Goal: Task Accomplishment & Management: Manage account settings

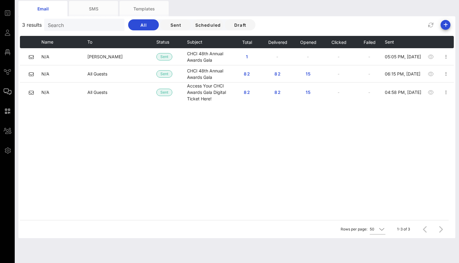
scroll to position [28, 0]
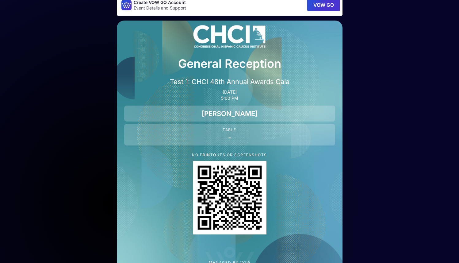
scroll to position [39, 0]
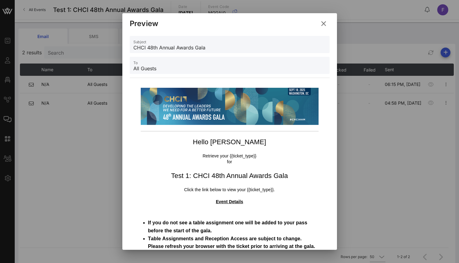
click at [324, 24] on icon at bounding box center [323, 23] width 10 height 10
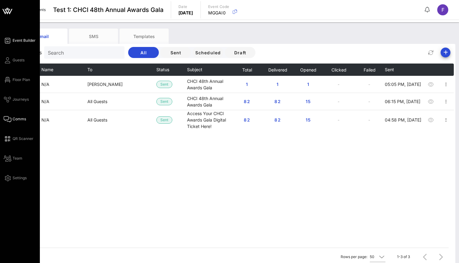
click at [10, 40] on icon at bounding box center [8, 40] width 8 height 1
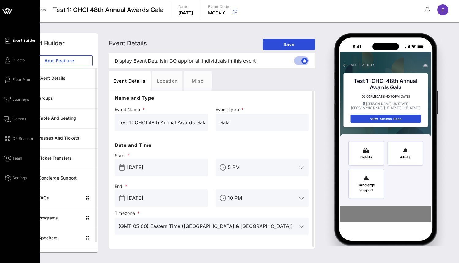
click at [9, 11] on icon at bounding box center [8, 11] width 6 height 5
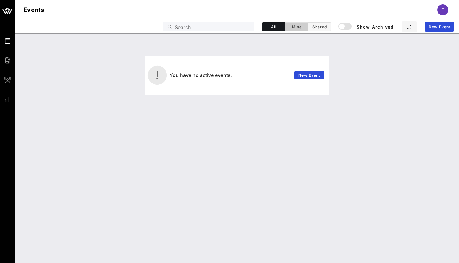
click at [298, 26] on span "Mine" at bounding box center [296, 27] width 15 height 5
click at [342, 28] on div "button" at bounding box center [342, 26] width 9 height 9
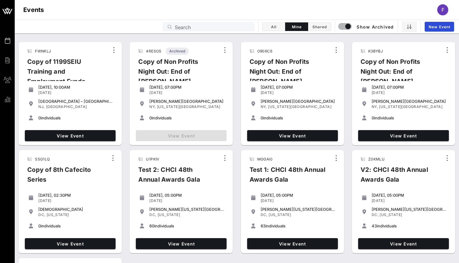
scroll to position [40, 0]
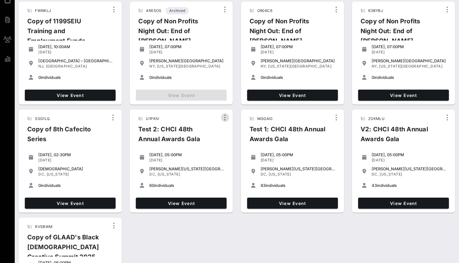
click at [223, 117] on icon "button" at bounding box center [224, 117] width 7 height 7
click at [164, 123] on div "U1PKIV Test 2: CHCI 48th Annual Awards Gala" at bounding box center [176, 131] width 86 height 36
click at [196, 200] on link "View Event" at bounding box center [181, 202] width 91 height 11
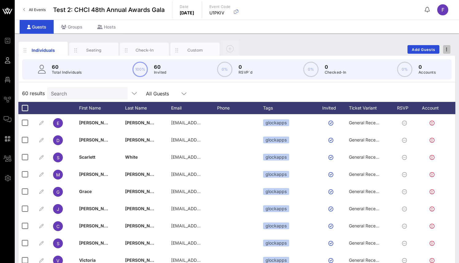
click at [449, 51] on span "button" at bounding box center [446, 49] width 7 height 4
click at [442, 72] on div "Duplicate Event" at bounding box center [435, 72] width 29 height 5
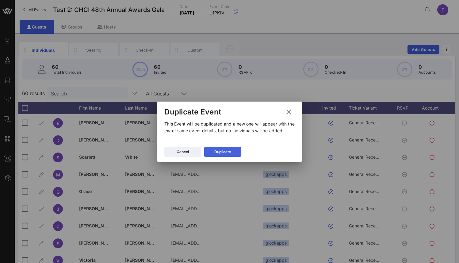
click at [216, 150] on div "Duplicate" at bounding box center [222, 152] width 17 height 6
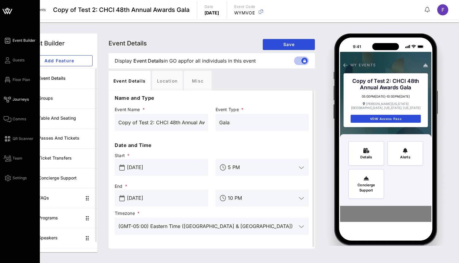
click at [14, 99] on span "Journeys" at bounding box center [21, 100] width 16 height 6
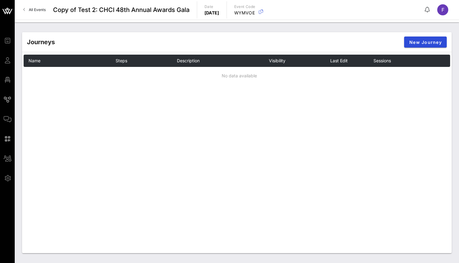
click at [68, 11] on span "Copy of Test 2: CHCI 48th Annual Awards Gala" at bounding box center [121, 9] width 136 height 9
click at [103, 6] on span "Copy of Test 2: CHCI 48th Annual Awards Gala" at bounding box center [121, 9] width 136 height 9
click at [124, 12] on span "Copy of Test 2: CHCI 48th Annual Awards Gala" at bounding box center [121, 9] width 136 height 9
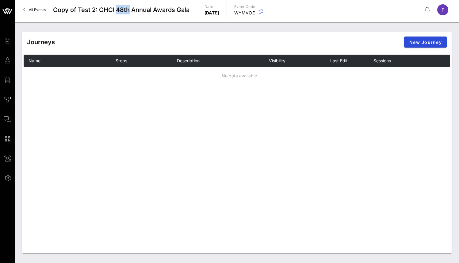
click at [29, 9] on span "All Events" at bounding box center [37, 9] width 17 height 5
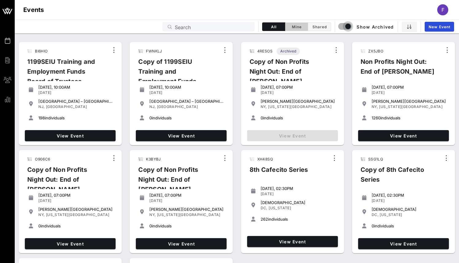
click at [292, 29] on button "Mine" at bounding box center [296, 26] width 23 height 9
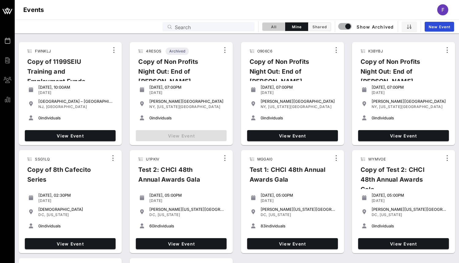
click at [266, 26] on span "All" at bounding box center [273, 27] width 15 height 5
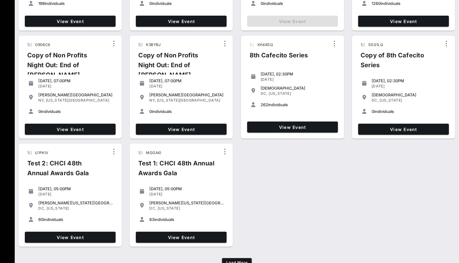
scroll to position [134, 0]
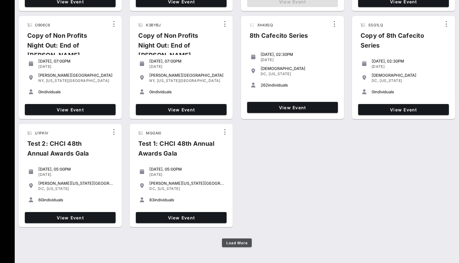
click at [235, 245] on button "Load More" at bounding box center [237, 242] width 30 height 9
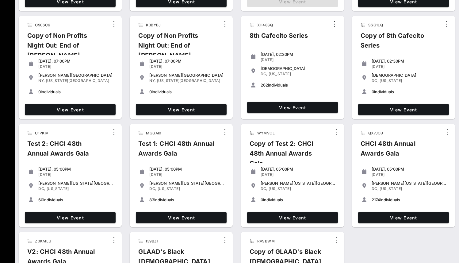
scroll to position [209, 0]
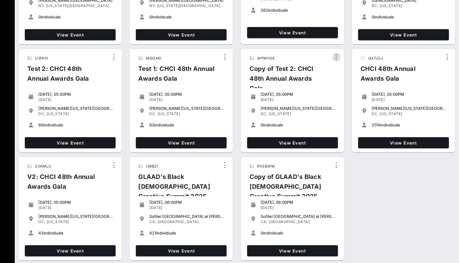
click at [336, 56] on icon "button" at bounding box center [336, 56] width 7 height 7
click at [312, 59] on div "WYMVOE Copy of Test 2: CHCI 48th Annual Awards Gala" at bounding box center [288, 75] width 86 height 45
click at [291, 139] on link "View Event" at bounding box center [292, 142] width 91 height 11
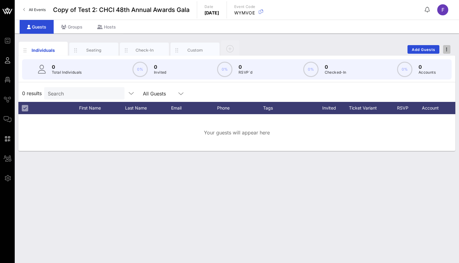
click at [446, 49] on icon "button" at bounding box center [446, 49] width 1 height 4
click at [440, 29] on div "Guests Groups Hosts" at bounding box center [237, 27] width 444 height 14
click at [193, 51] on div "Custom" at bounding box center [194, 50] width 27 height 6
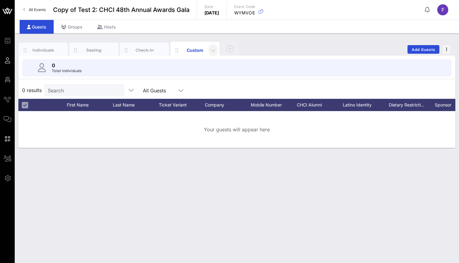
click at [212, 51] on icon "button" at bounding box center [212, 50] width 7 height 7
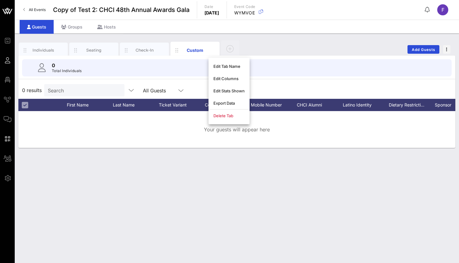
click at [137, 6] on span "Copy of Test 2: CHCI 48th Annual Awards Gala" at bounding box center [121, 9] width 136 height 9
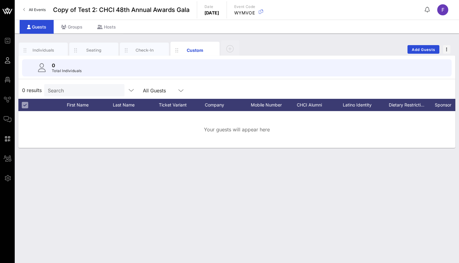
click at [94, 10] on span "Copy of Test 2: CHCI 48th Annual Awards Gala" at bounding box center [121, 9] width 136 height 9
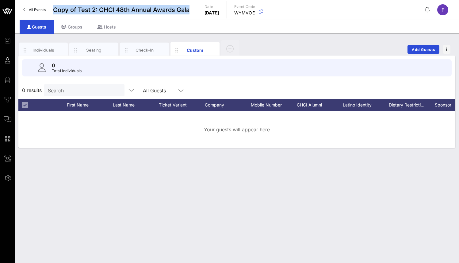
click at [94, 10] on span "Copy of Test 2: CHCI 48th Annual Awards Gala" at bounding box center [121, 9] width 136 height 9
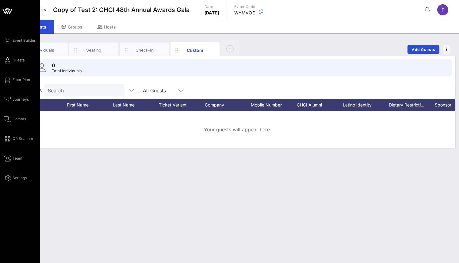
click at [10, 45] on div "Event Builder Guests Floor Plan Journeys Comms QR Scanner Team Settings" at bounding box center [22, 109] width 36 height 145
click at [13, 40] on span "Event Builder" at bounding box center [24, 41] width 23 height 6
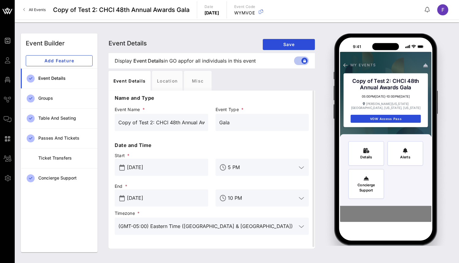
click at [136, 59] on span "Event Details" at bounding box center [148, 60] width 30 height 7
click at [134, 121] on input "Copy of Test 2: CHCI 48th Annual Awards Gala" at bounding box center [161, 122] width 86 height 10
drag, startPoint x: 151, startPoint y: 120, endPoint x: 117, endPoint y: 120, distance: 34.0
click at [117, 120] on div "Copy of Test 2: CHCI 48th Annual Awards Gala" at bounding box center [161, 122] width 93 height 17
type input "Warmy Seed List: CHCI 48th Annual Awards Gala"
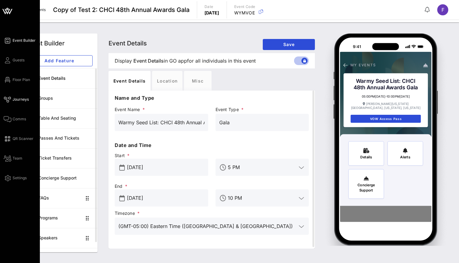
click at [17, 98] on span "Journeys" at bounding box center [21, 100] width 16 height 6
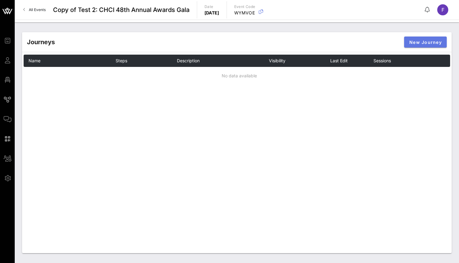
click at [423, 37] on button "New Journey" at bounding box center [425, 41] width 43 height 11
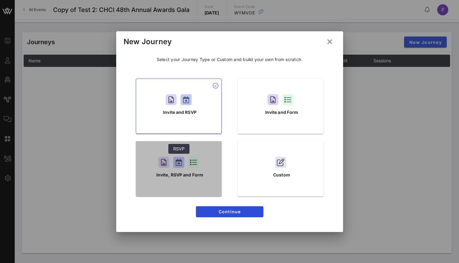
click at [174, 166] on div at bounding box center [178, 162] width 11 height 11
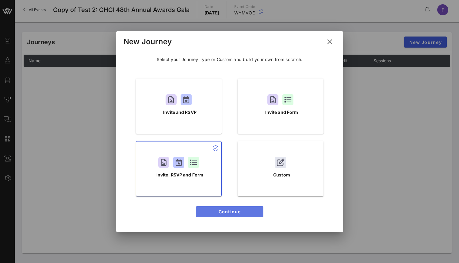
click at [229, 213] on span "Continue" at bounding box center [230, 211] width 58 height 5
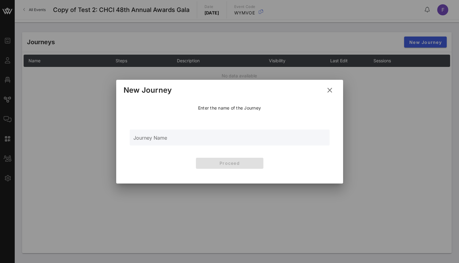
click at [191, 137] on input "Journey Name" at bounding box center [229, 140] width 193 height 9
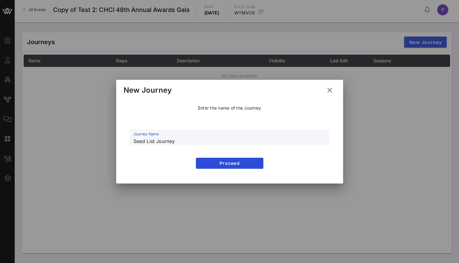
type input "Seed List Journey"
click at [224, 158] on button "Proceed" at bounding box center [229, 163] width 67 height 11
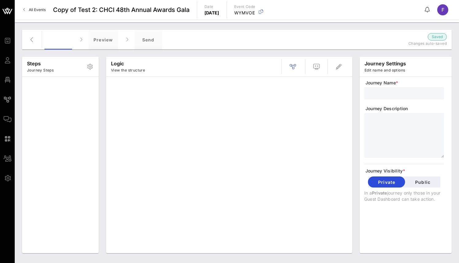
type input "Seed List Journey"
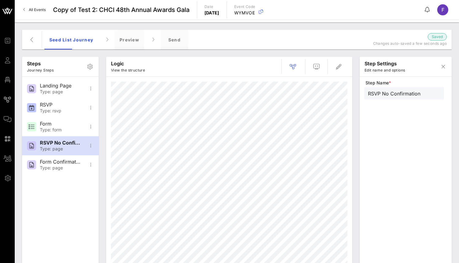
type input "Form Confirmation"
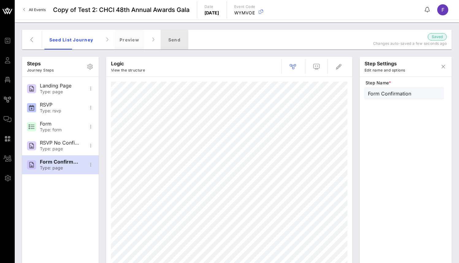
click at [171, 44] on div "Send" at bounding box center [175, 40] width 28 height 20
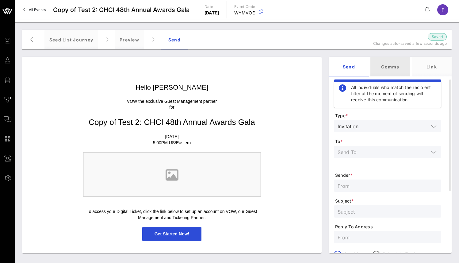
click at [402, 66] on div "Comms" at bounding box center [390, 67] width 40 height 20
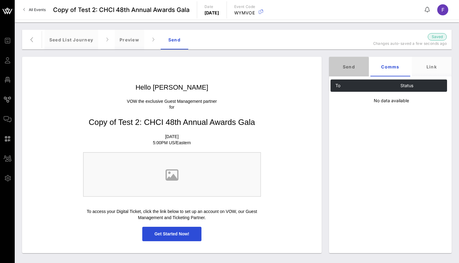
click at [350, 62] on div "Send" at bounding box center [349, 67] width 40 height 20
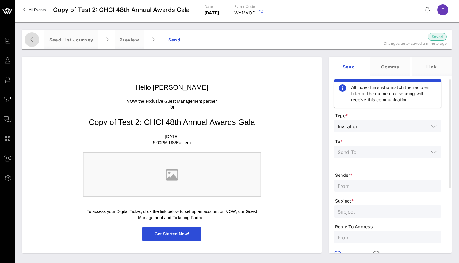
click at [36, 43] on span "button" at bounding box center [32, 39] width 15 height 7
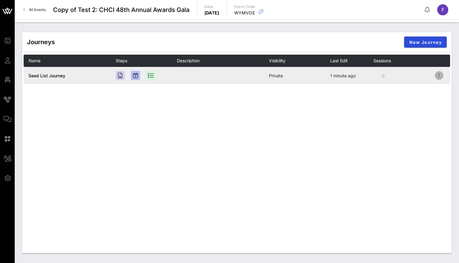
click at [439, 74] on icon "button" at bounding box center [438, 75] width 7 height 7
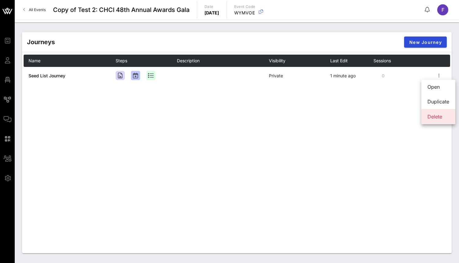
click at [444, 117] on div "Delete" at bounding box center [438, 117] width 22 height 6
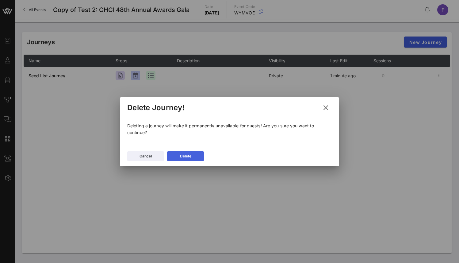
click at [185, 152] on button "Delete" at bounding box center [185, 156] width 37 height 10
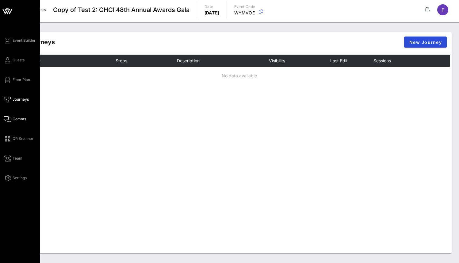
click at [18, 120] on span "Comms" at bounding box center [19, 119] width 13 height 6
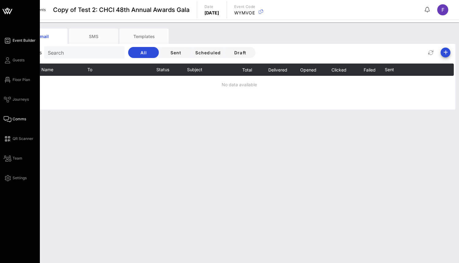
click at [18, 40] on span "Event Builder" at bounding box center [24, 41] width 23 height 6
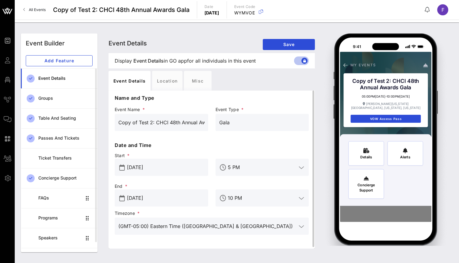
drag, startPoint x: 152, startPoint y: 122, endPoint x: 114, endPoint y: 123, distance: 38.3
click at [114, 123] on div "Event Name * Copy of Test 2: CHCI 48th Annual Awards Gala" at bounding box center [161, 123] width 101 height 36
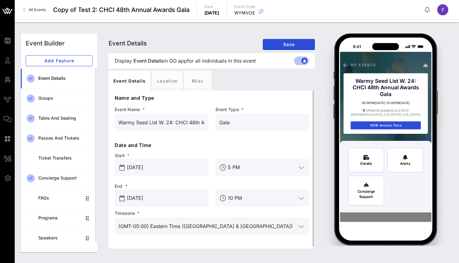
type input "Warmy Seed List W. 24: CHCI 48th Annual Awards Gala"
click at [196, 153] on span "Start *" at bounding box center [161, 155] width 93 height 6
click at [292, 45] on span "Save" at bounding box center [289, 44] width 42 height 5
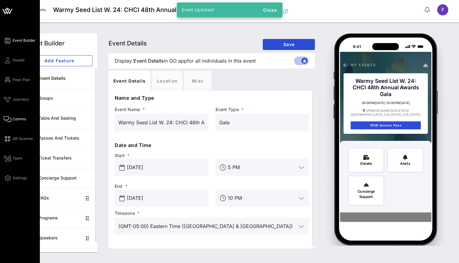
click at [18, 120] on span "Comms" at bounding box center [19, 119] width 13 height 6
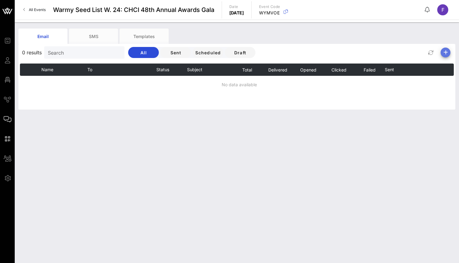
click at [443, 52] on icon "button" at bounding box center [445, 52] width 7 height 7
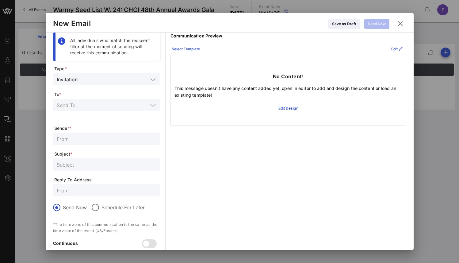
click at [91, 84] on div "Invitation" at bounding box center [107, 79] width 100 height 12
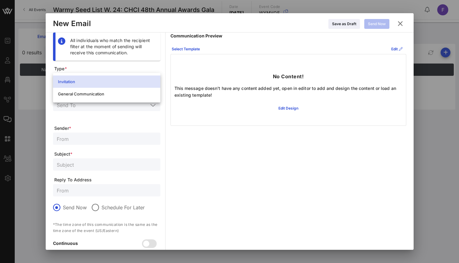
click at [109, 68] on span "Type *" at bounding box center [107, 69] width 106 height 6
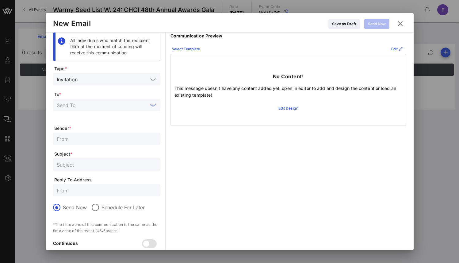
click at [89, 106] on input "text" at bounding box center [102, 105] width 91 height 8
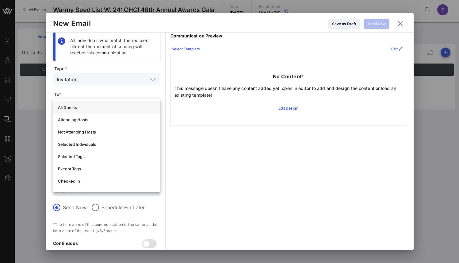
click at [75, 105] on div "All Guests" at bounding box center [106, 107] width 97 height 5
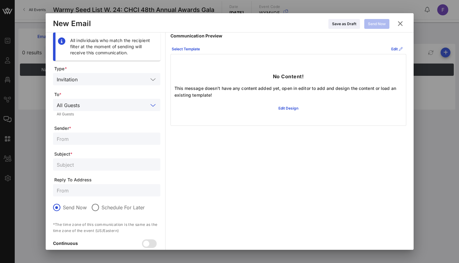
click at [78, 142] on input "text" at bounding box center [107, 139] width 100 height 8
type input "CHCI"
click at [190, 48] on div "Select Template" at bounding box center [186, 49] width 28 height 6
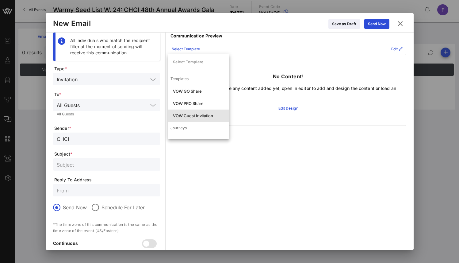
click at [204, 115] on div "VOW Guest Invitation" at bounding box center [198, 115] width 51 height 5
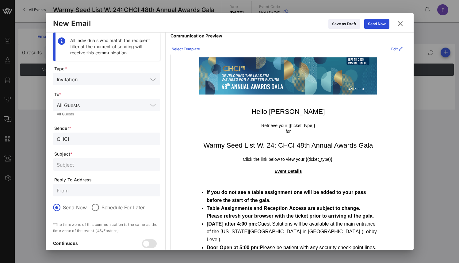
scroll to position [4, 0]
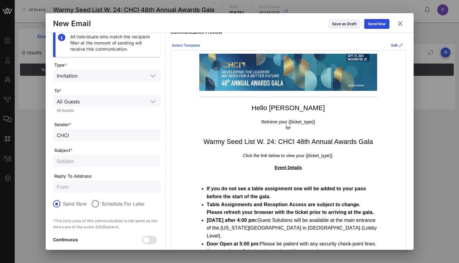
click at [184, 44] on div "Select Template" at bounding box center [186, 45] width 28 height 6
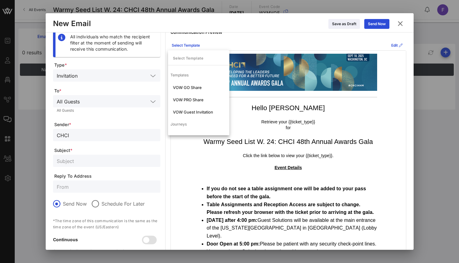
click at [235, 42] on div "Select Template Edit" at bounding box center [288, 45] width 236 height 10
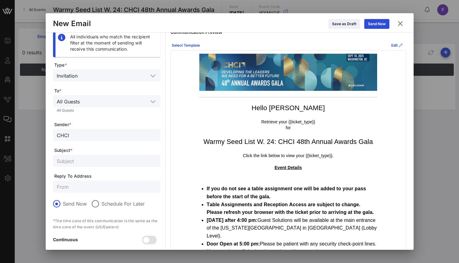
scroll to position [73, 0]
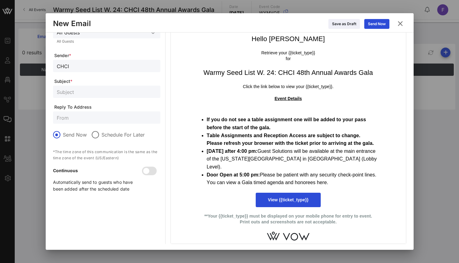
click at [296, 218] on p "**Your {{ticket_type}} must be displayed on your mobile phone for entry to even…" at bounding box center [288, 219] width 178 height 12
click at [295, 218] on p "**Your {{ticket_type}} must be displayed on your mobile phone for entry to even…" at bounding box center [288, 219] width 178 height 12
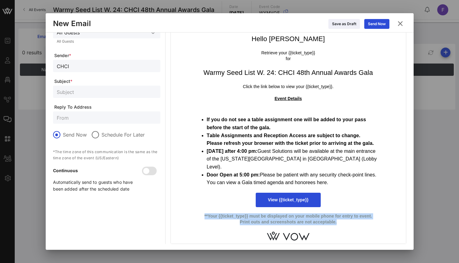
click at [295, 218] on p "**Your {{ticket_type}} must be displayed on your mobile phone for entry to even…" at bounding box center [288, 219] width 178 height 12
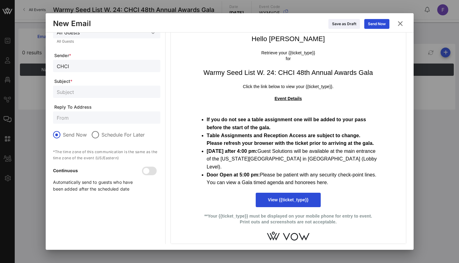
click at [276, 125] on li "If you do not see a table assignment one will be added to your pass before the …" at bounding box center [292, 124] width 170 height 16
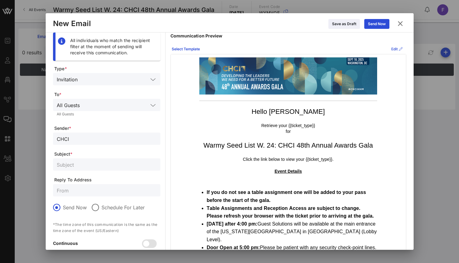
click at [391, 49] on div "Edit" at bounding box center [396, 49] width 11 height 6
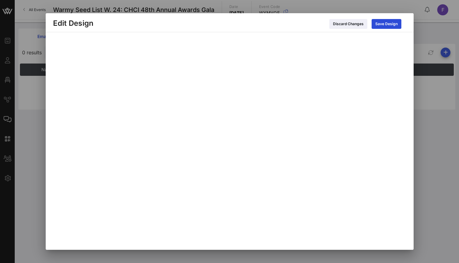
scroll to position [3, 0]
click at [389, 22] on div "Save Design" at bounding box center [386, 24] width 22 height 6
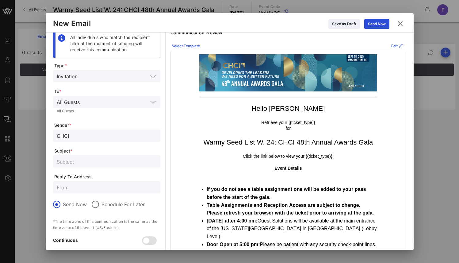
scroll to position [0, 0]
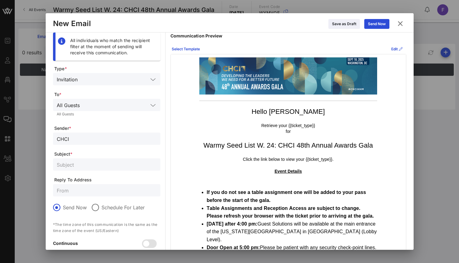
click at [87, 163] on input "text" at bounding box center [107, 164] width 100 height 8
click at [264, 140] on td "Warmy Seed List W. 24: CHCI 48th Annual Awards Gala" at bounding box center [288, 146] width 184 height 16
click at [267, 146] on h1 "Warmy Seed List W. 24: CHCI 48th Annual Awards Gala" at bounding box center [288, 146] width 178 height 10
click at [78, 166] on input "text" at bounding box center [107, 164] width 100 height 8
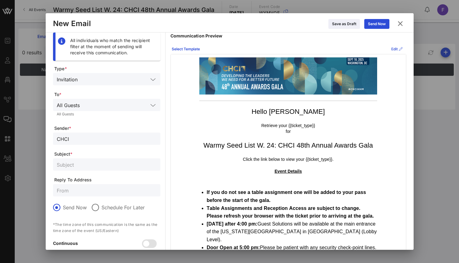
click at [399, 47] on icon at bounding box center [401, 49] width 4 height 4
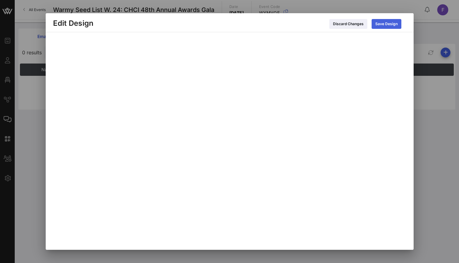
click at [374, 24] on button "Save Design" at bounding box center [387, 24] width 30 height 10
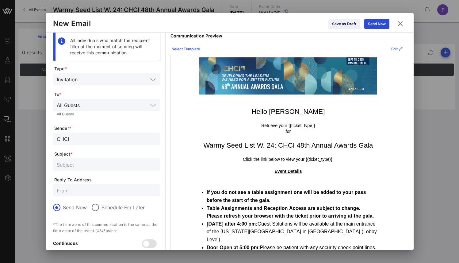
click at [394, 49] on icon at bounding box center [396, 49] width 5 height 5
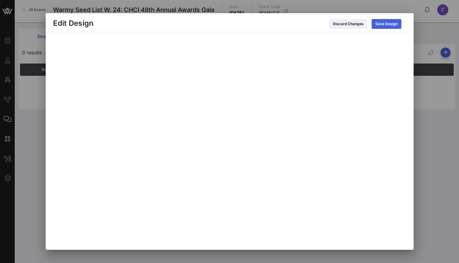
click at [385, 22] on icon at bounding box center [386, 24] width 5 height 4
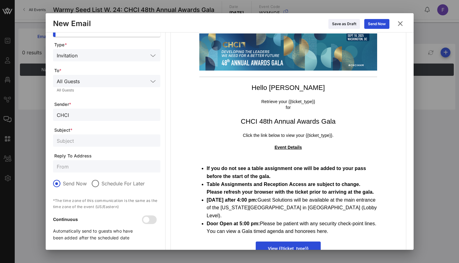
scroll to position [39, 0]
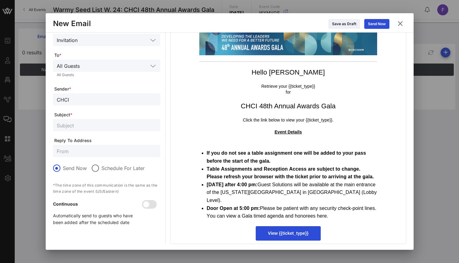
click at [76, 128] on input "text" at bounding box center [107, 125] width 100 height 8
click at [105, 131] on div at bounding box center [107, 125] width 100 height 12
paste input "CHCI 48th Annual Awards Gala"
type input "CHCI 48th Annual Awards Gala"
click at [93, 168] on div at bounding box center [95, 168] width 10 height 10
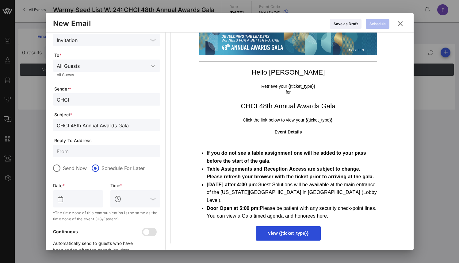
scroll to position [54, 0]
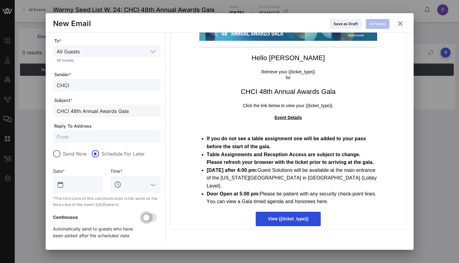
click at [147, 219] on div at bounding box center [146, 217] width 10 height 10
click at [147, 219] on div at bounding box center [152, 217] width 10 height 10
click at [83, 181] on input "text" at bounding box center [82, 184] width 34 height 10
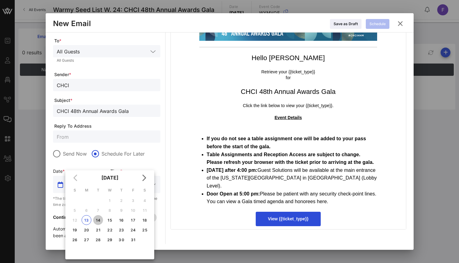
click at [96, 220] on div "14" at bounding box center [98, 220] width 10 height 5
type input "[DATE]"
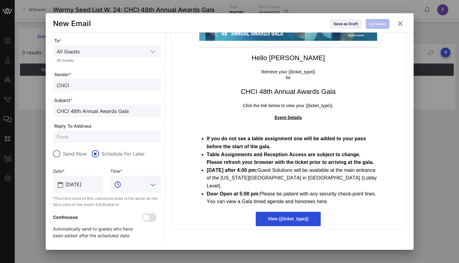
click at [125, 180] on input "text" at bounding box center [135, 184] width 25 height 10
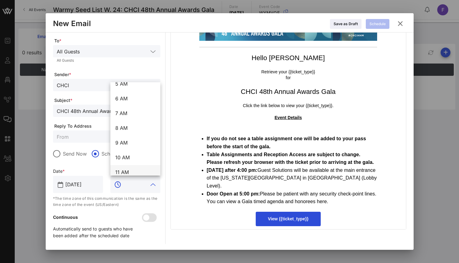
scroll to position [90, 0]
click at [129, 166] on div "11 AM" at bounding box center [135, 164] width 40 height 6
type input "11 AM"
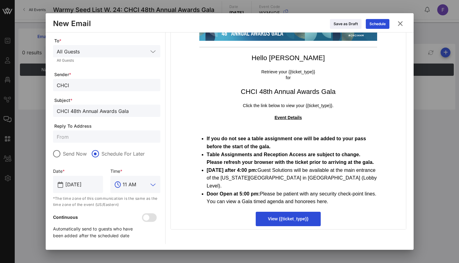
scroll to position [0, 0]
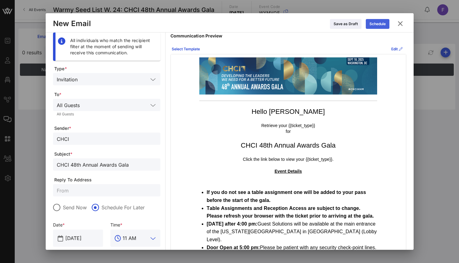
click at [378, 23] on icon at bounding box center [377, 24] width 5 height 4
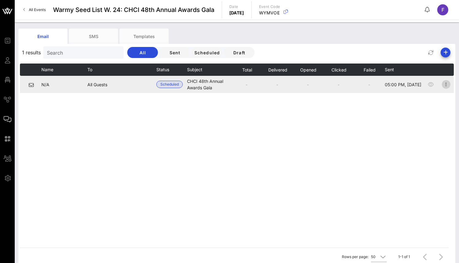
click at [445, 85] on icon "button" at bounding box center [445, 84] width 7 height 7
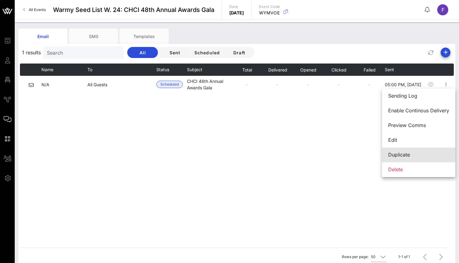
click at [424, 156] on div "Duplicate" at bounding box center [418, 155] width 61 height 6
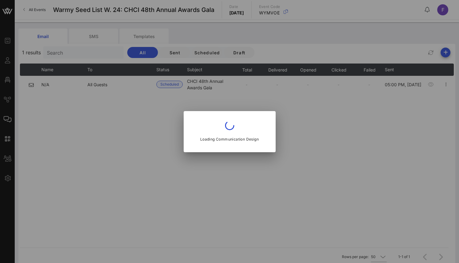
type input "CHCI"
type input "CHCI 48th Annual Awards Gala"
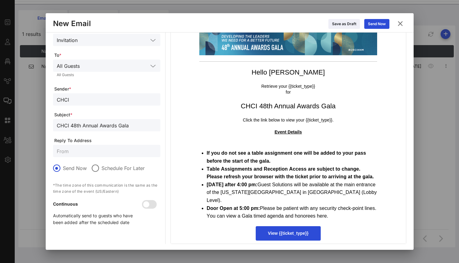
scroll to position [22, 0]
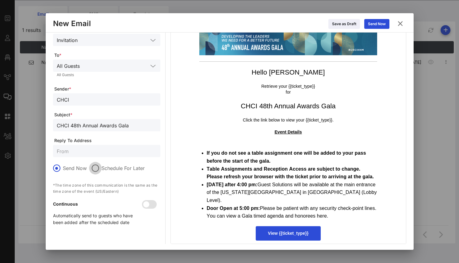
click at [99, 170] on div at bounding box center [95, 168] width 10 height 10
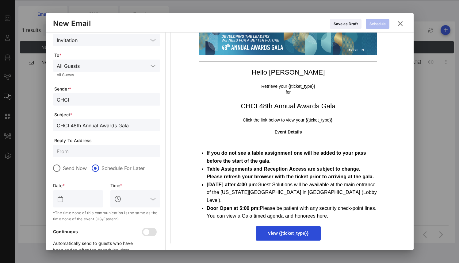
click at [77, 204] on div at bounding box center [82, 198] width 34 height 17
click at [71, 195] on input "text" at bounding box center [82, 199] width 34 height 10
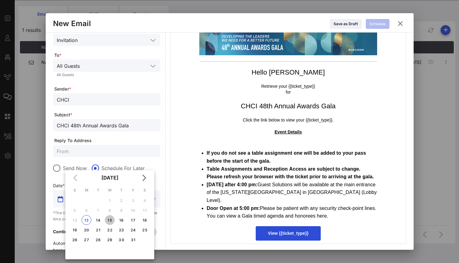
click at [107, 220] on div "15" at bounding box center [110, 220] width 10 height 5
type input "[DATE]"
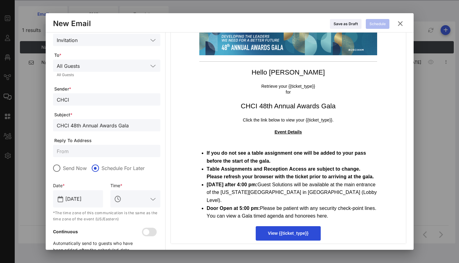
scroll to position [54, 0]
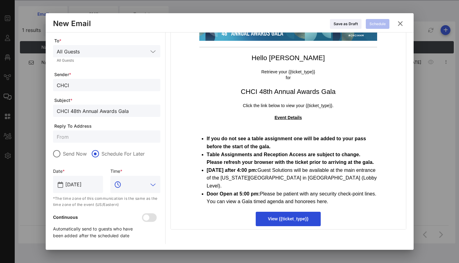
click at [143, 187] on input "text" at bounding box center [135, 184] width 25 height 10
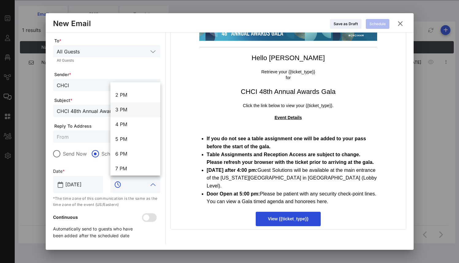
scroll to position [165, 0]
click at [131, 135] on div "2 PM" at bounding box center [135, 133] width 40 height 6
type input "2 PM"
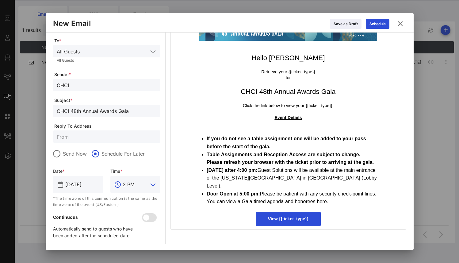
scroll to position [0, 0]
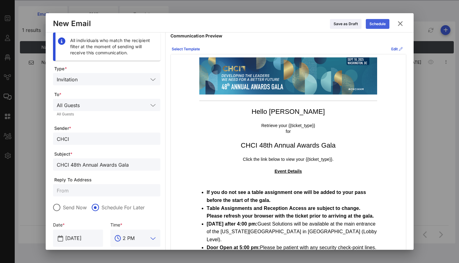
click at [375, 23] on div "Schedule" at bounding box center [377, 24] width 16 height 6
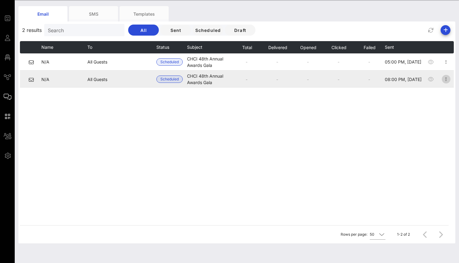
click at [445, 79] on icon "button" at bounding box center [445, 78] width 7 height 7
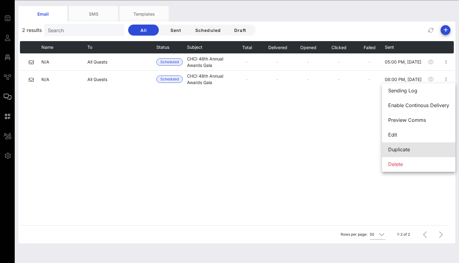
click at [413, 152] on div "Duplicate" at bounding box center [418, 150] width 61 height 6
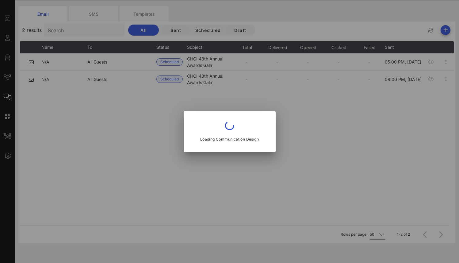
type input "CHCI"
type input "CHCI 48th Annual Awards Gala"
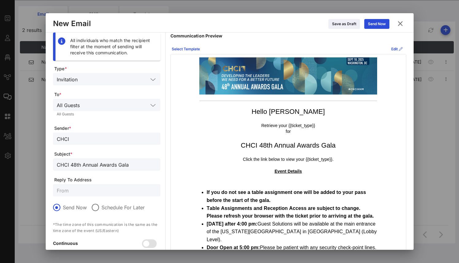
click at [107, 80] on input "text" at bounding box center [114, 79] width 68 height 8
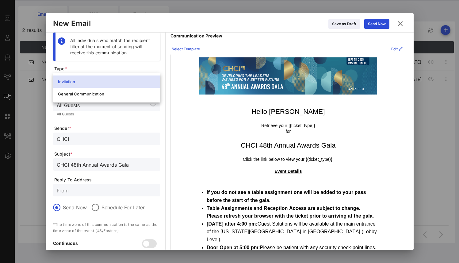
click at [146, 64] on div "All individuals who match the recipient filter at the moment of sending will re…" at bounding box center [106, 150] width 107 height 237
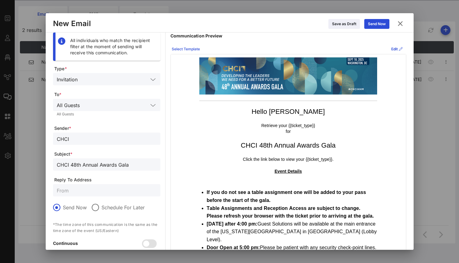
click at [187, 48] on icon at bounding box center [185, 49] width 5 height 5
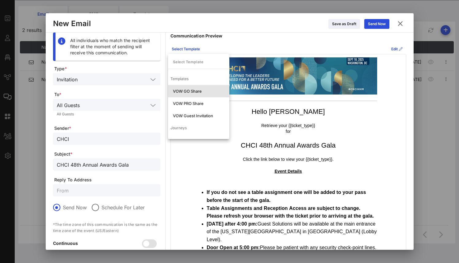
click at [190, 85] on div "VOW GO Share" at bounding box center [198, 91] width 61 height 12
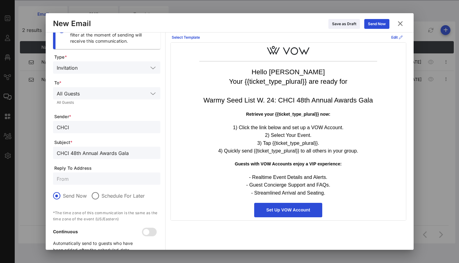
scroll to position [16, 0]
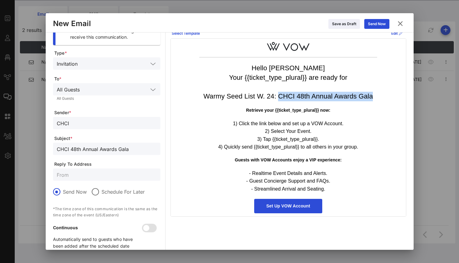
drag, startPoint x: 277, startPoint y: 96, endPoint x: 373, endPoint y: 101, distance: 96.7
click at [374, 101] on h1 "Hello [PERSON_NAME] Your {{ticket_type_plural}} are ready for Warmy Seed List W…" at bounding box center [288, 82] width 178 height 38
copy span "CHCI 48th Annual Awards Gala"
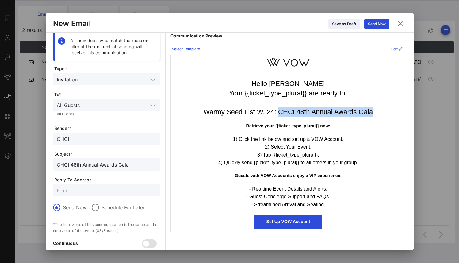
click at [399, 50] on icon at bounding box center [401, 49] width 4 height 4
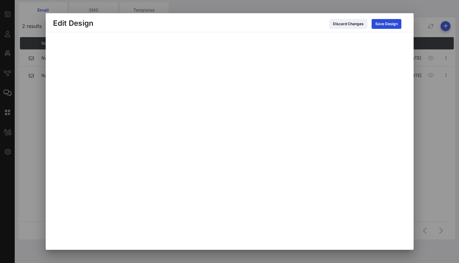
scroll to position [29, 0]
click at [390, 26] on div "Save Design" at bounding box center [386, 24] width 22 height 6
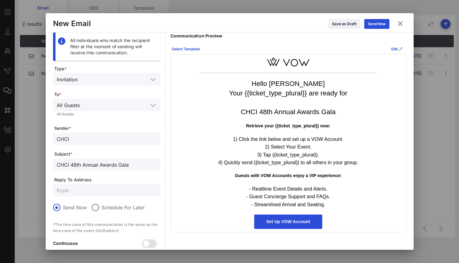
scroll to position [26, 0]
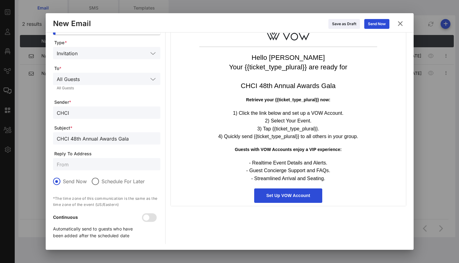
click at [108, 179] on label "Schedule For Later" at bounding box center [122, 181] width 43 height 6
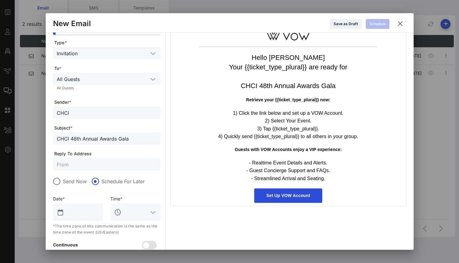
scroll to position [54, 0]
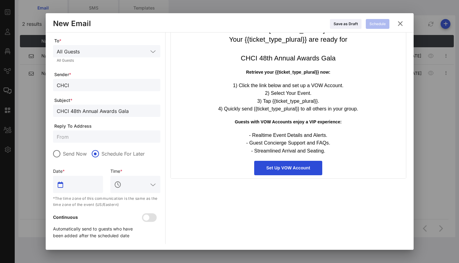
click at [72, 185] on input "text" at bounding box center [82, 184] width 34 height 10
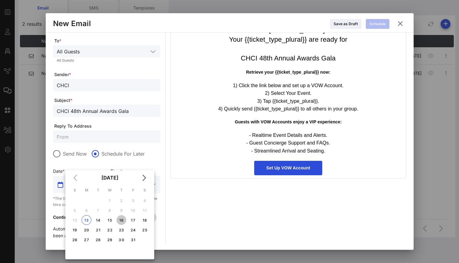
click at [122, 221] on div "16" at bounding box center [121, 220] width 10 height 5
type input "[DATE]"
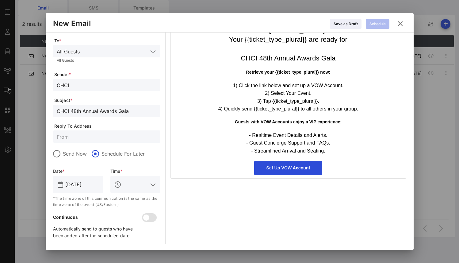
click at [129, 190] on div at bounding box center [140, 184] width 34 height 17
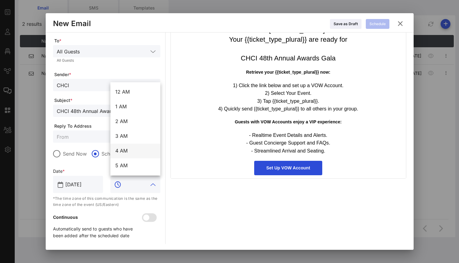
scroll to position [131, 0]
click at [139, 147] on div "1 PM" at bounding box center [135, 152] width 40 height 13
type input "1 PM"
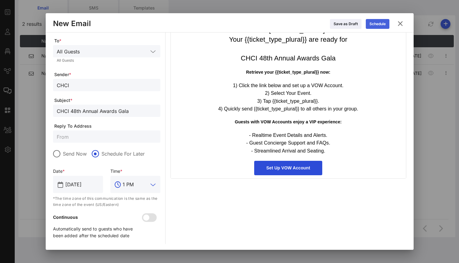
click at [375, 24] on icon at bounding box center [377, 24] width 4 height 4
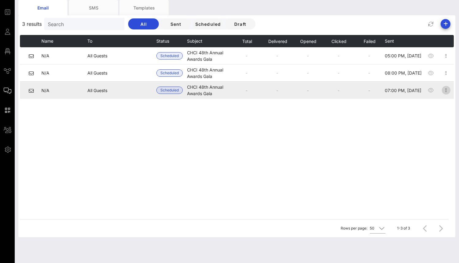
click at [444, 89] on icon "button" at bounding box center [445, 89] width 7 height 7
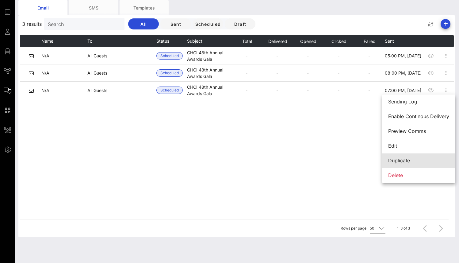
click at [413, 162] on div "Duplicate" at bounding box center [418, 161] width 61 height 6
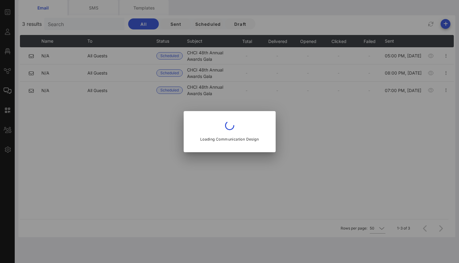
type input "CHCI"
type input "CHCI 48th Annual Awards Gala"
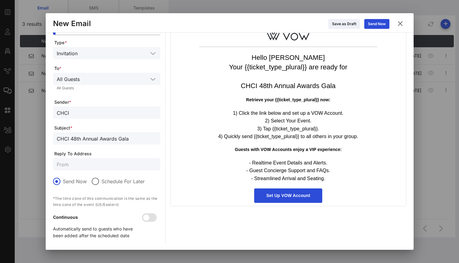
scroll to position [0, 0]
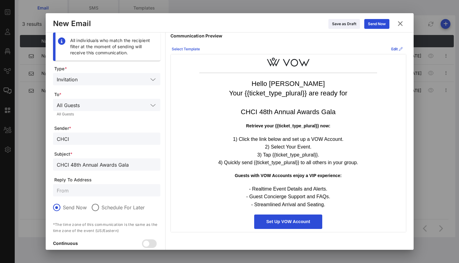
click at [190, 48] on div "Select Template" at bounding box center [186, 49] width 28 height 6
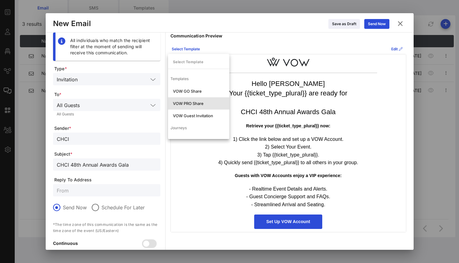
click at [200, 107] on div "VOW PRO Share" at bounding box center [198, 103] width 61 height 12
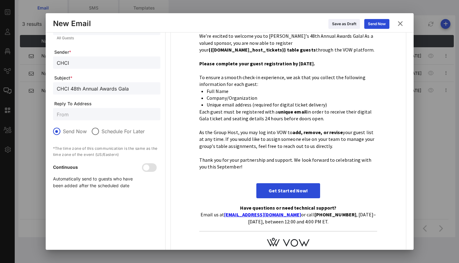
scroll to position [82, 0]
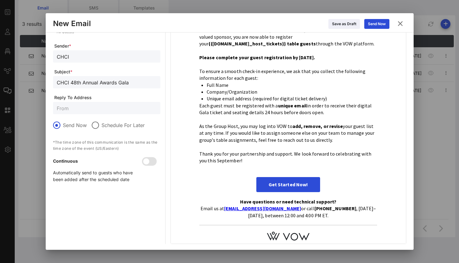
click at [101, 126] on div "Schedule For Later" at bounding box center [118, 124] width 53 height 7
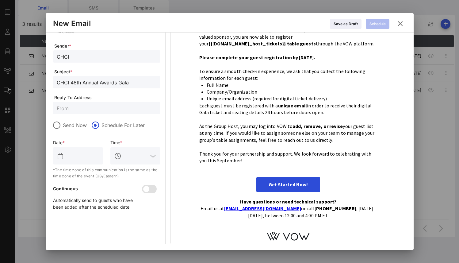
click at [73, 151] on input "text" at bounding box center [82, 156] width 34 height 10
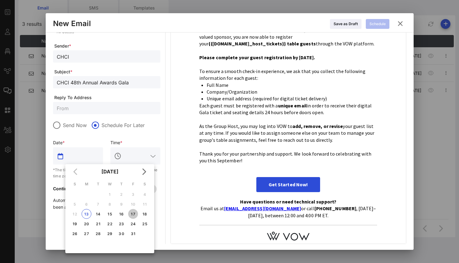
click at [133, 214] on div "17" at bounding box center [133, 214] width 10 height 5
type input "[DATE]"
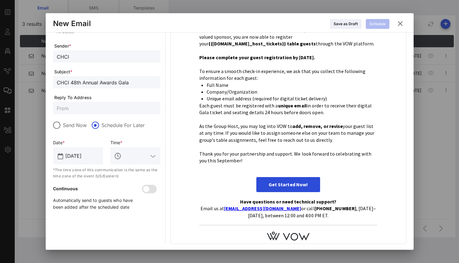
click at [130, 159] on input "text" at bounding box center [135, 156] width 25 height 10
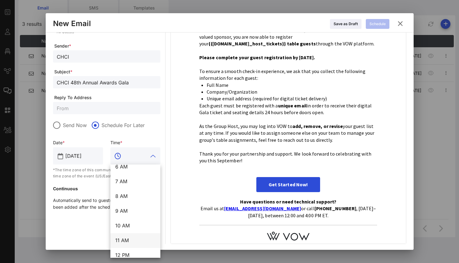
scroll to position [195, 0]
click at [132, 199] on div "3 PM" at bounding box center [135, 200] width 40 height 6
type input "3 PM"
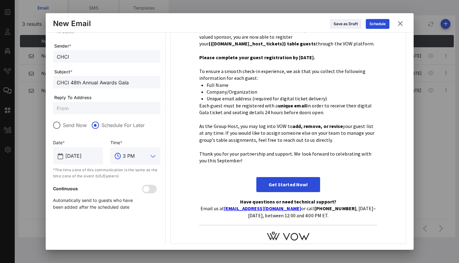
scroll to position [0, 0]
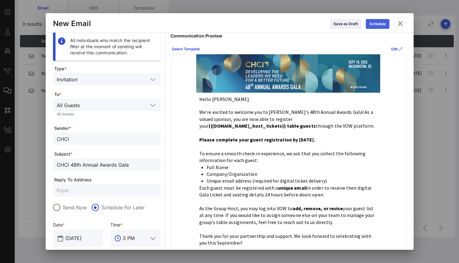
click at [381, 25] on div "Schedule" at bounding box center [377, 24] width 16 height 6
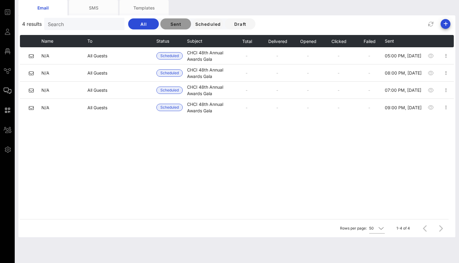
click at [165, 26] on span "Sent" at bounding box center [175, 23] width 21 height 5
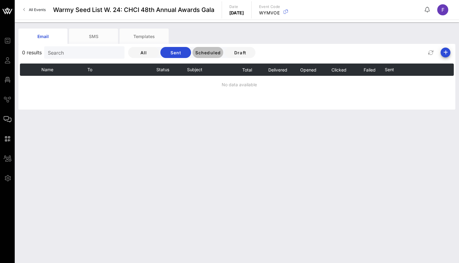
click at [195, 52] on span "Scheduled" at bounding box center [208, 52] width 26 height 5
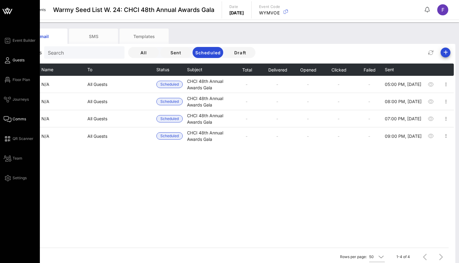
click at [10, 61] on icon at bounding box center [8, 60] width 8 height 1
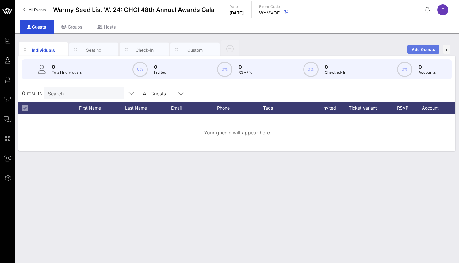
click at [418, 49] on span "Add Guests" at bounding box center [423, 49] width 24 height 5
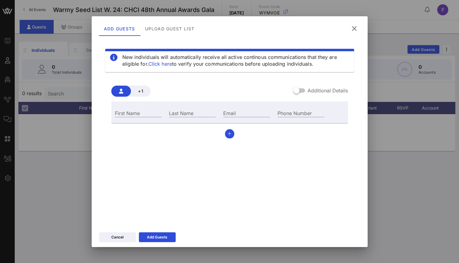
click at [357, 27] on icon at bounding box center [354, 29] width 9 height 8
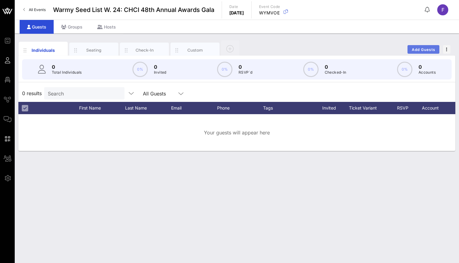
click at [426, 50] on span "Add Guests" at bounding box center [423, 49] width 24 height 5
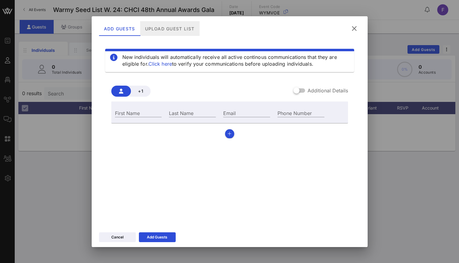
click at [171, 32] on div "Upload Guest List" at bounding box center [169, 28] width 59 height 15
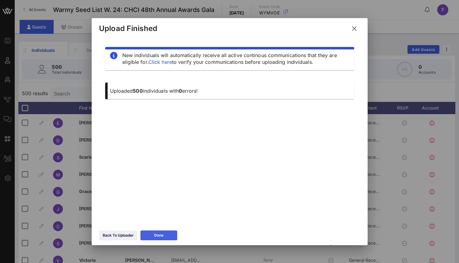
click at [161, 237] on div "Done" at bounding box center [158, 235] width 9 height 6
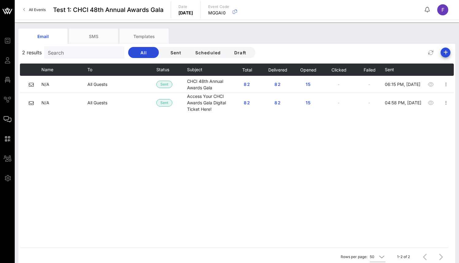
click at [36, 11] on span "All Events" at bounding box center [37, 9] width 17 height 5
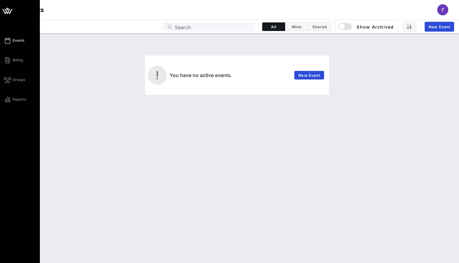
click at [9, 40] on icon at bounding box center [8, 40] width 8 height 1
click at [7, 10] on icon at bounding box center [7, 11] width 15 height 15
